Goal: Consume media (video, audio)

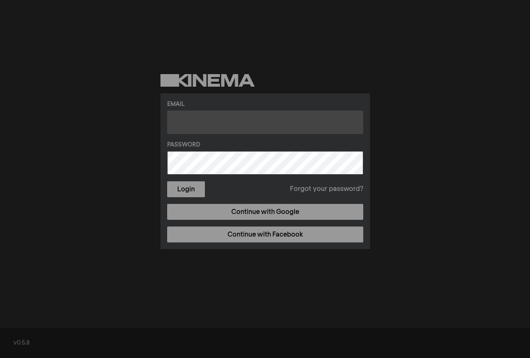
click at [244, 124] on input "text" at bounding box center [265, 122] width 196 height 23
type input "R"
type input "[EMAIL_ADDRESS][DOMAIN_NAME]"
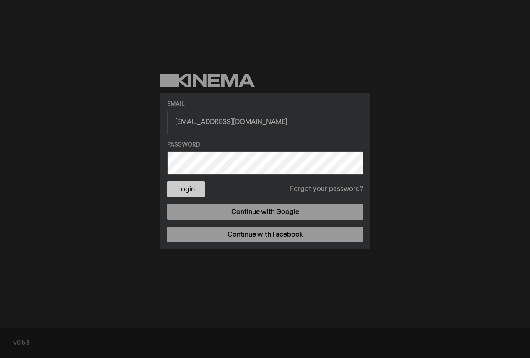
click at [185, 186] on button "Login" at bounding box center [186, 189] width 38 height 16
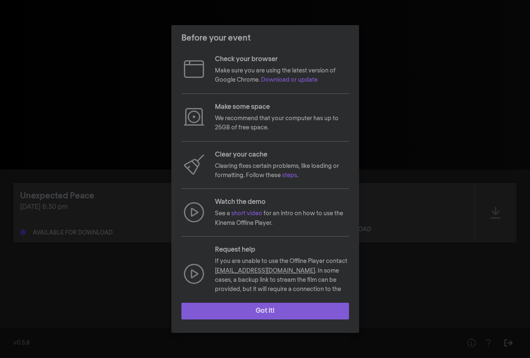
click at [274, 309] on button "Got it!" at bounding box center [265, 311] width 168 height 17
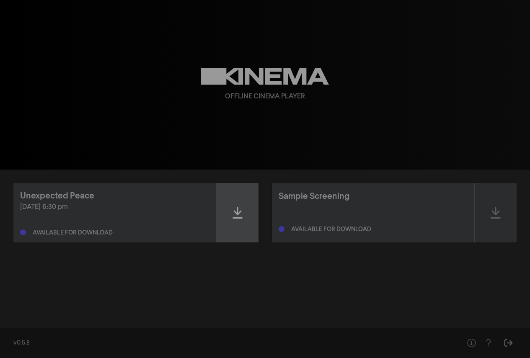
click at [238, 212] on icon at bounding box center [237, 212] width 10 height 13
click at [238, 210] on icon at bounding box center [237, 213] width 10 height 12
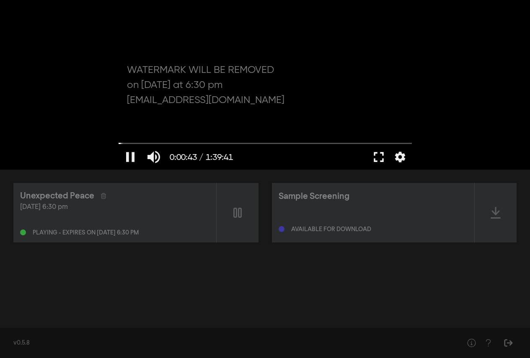
click at [381, 154] on button "fullscreen" at bounding box center [378, 156] width 23 height 25
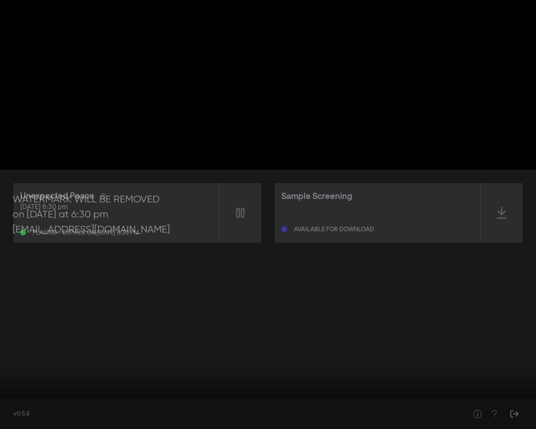
drag, startPoint x: 407, startPoint y: 335, endPoint x: 401, endPoint y: 333, distance: 6.8
click at [401, 333] on div at bounding box center [268, 214] width 536 height 429
click at [517, 358] on button "settings" at bounding box center [520, 416] width 19 height 25
click at [518, 358] on button "settings" at bounding box center [520, 416] width 19 height 25
click at [17, 358] on button "play_arrow" at bounding box center [15, 416] width 23 height 25
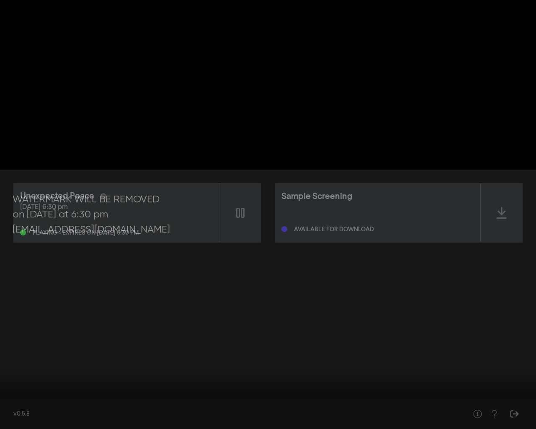
type input "62.081258"
type input "93.058197"
type input "0.973684210526316"
type input "93.074575"
type input "0.947368421052632"
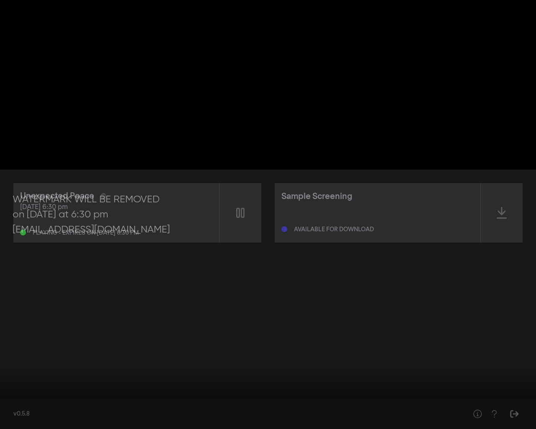
type input "93.108387"
type input "0.921052631578947"
type input "93.139875"
type input "0.868421052631579"
type input "93.165572"
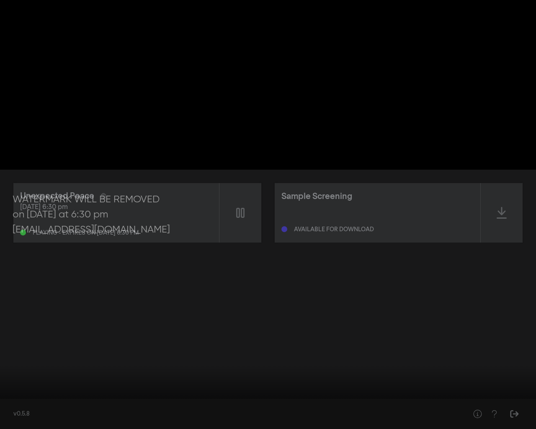
type input "0.842105263157895"
type input "93.17651"
type input "0.815789473684211"
type input "93.209089"
type input "0.763157894736842"
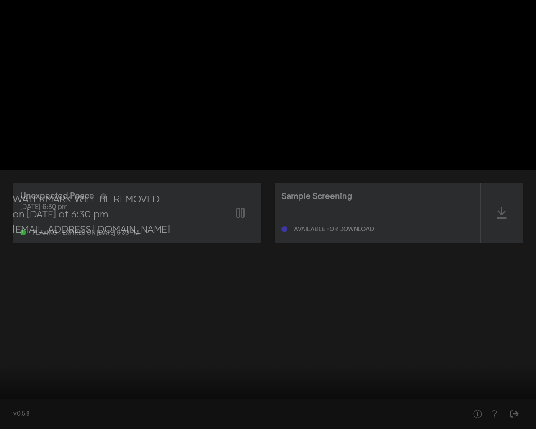
type input "93.302019"
type input "0.736842105263158"
type input "93.325163"
type input "0.710526315789474"
type input "93.3422"
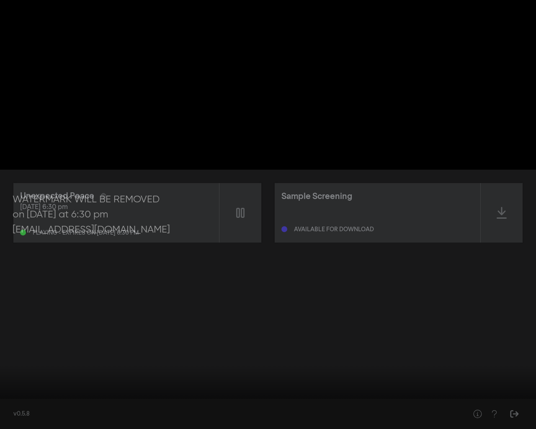
type input "0.68421052631579"
type input "93.358308"
type input "0.657894736842105"
type input "93.376018"
type input "0.631578947368421"
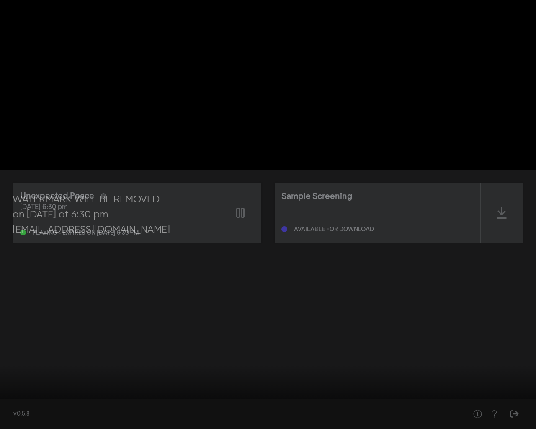
type input "93.510488"
type input "0.68421052631579"
type input "93.541758"
type input "0.710526315789474"
type input "93.55972"
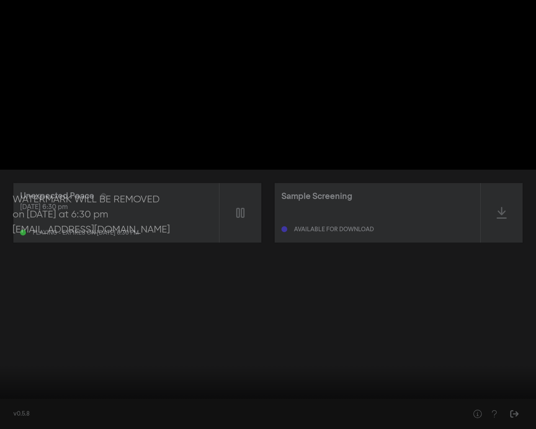
type input "0.763157894736842"
type input "93.574876"
type input "0.815789473684211"
type input "93.592494"
type input "0.842105263157895"
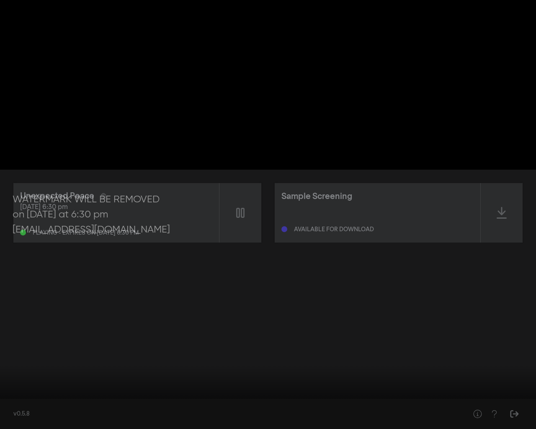
type input "93.609059"
type input "0.868421052631579"
type input "93.625058"
type input "0.894736842105263"
type input "93.64254"
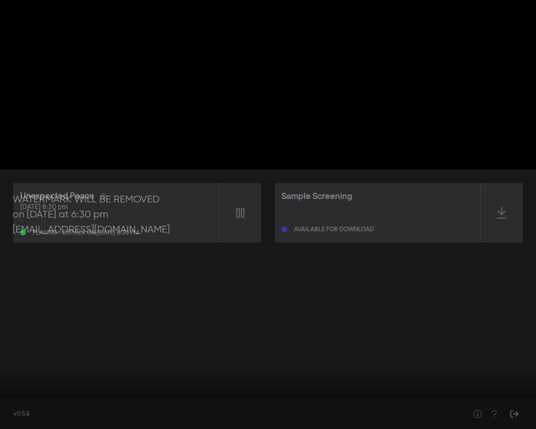
type input "0.921052631578947"
type input "93.659219"
type input "0.973684210526316"
type input "93.692959"
type input "1"
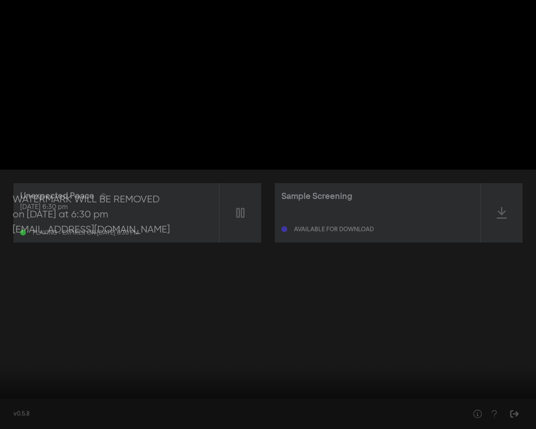
drag, startPoint x: 70, startPoint y: 415, endPoint x: 75, endPoint y: 418, distance: 5.6
click at [72, 358] on input "Volume" at bounding box center [61, 416] width 21 height 5
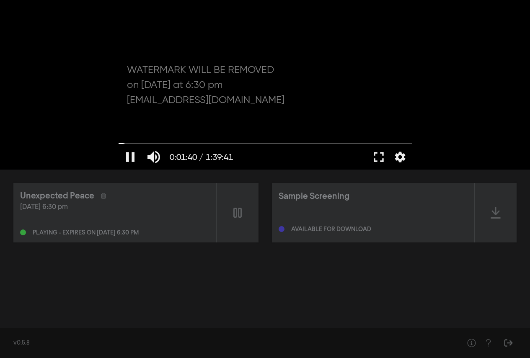
click at [343, 57] on div at bounding box center [265, 85] width 302 height 170
type input "100.49708"
